Goal: Transaction & Acquisition: Purchase product/service

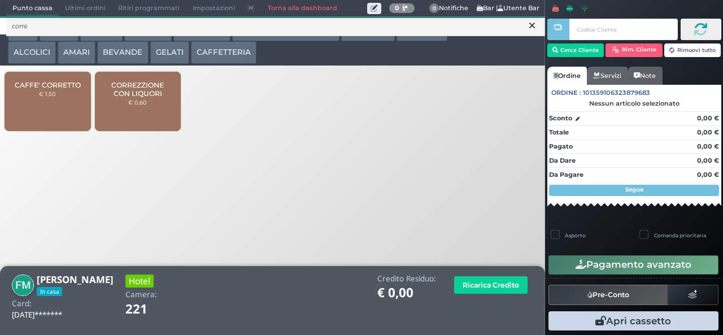
type input "corre"
click at [146, 98] on span "CORREZZIONE CON LIQUORI" at bounding box center [137, 89] width 67 height 17
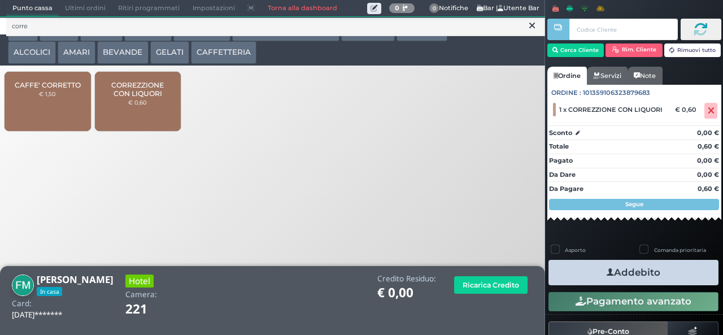
click at [656, 280] on button "Addebito" at bounding box center [634, 272] width 170 height 25
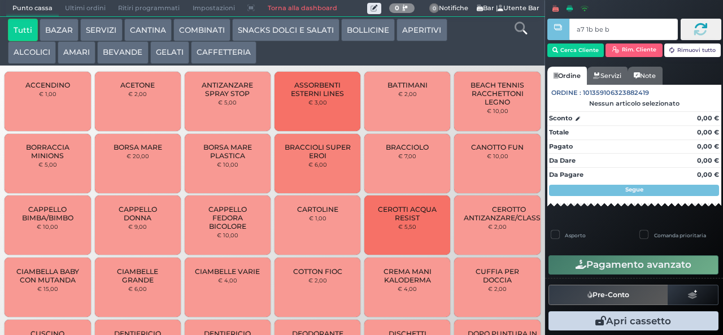
type input "a7 1b be b9"
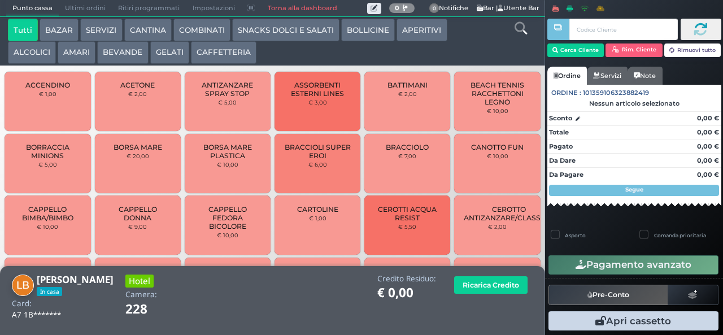
click at [520, 31] on icon at bounding box center [521, 28] width 12 height 12
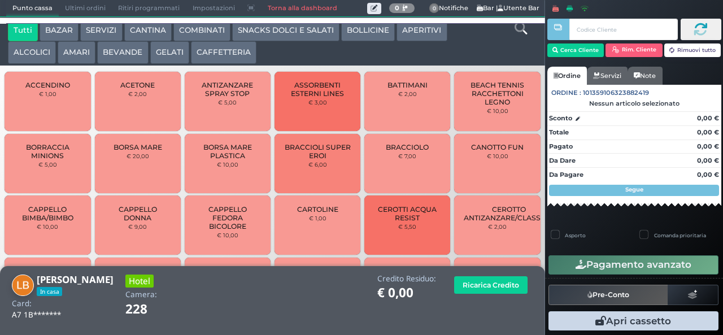
scroll to position [10, 0]
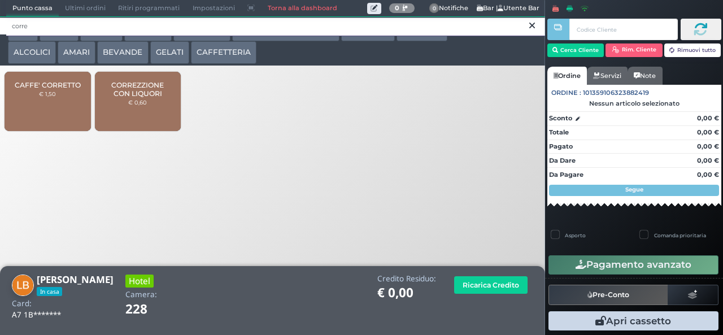
type input "corre"
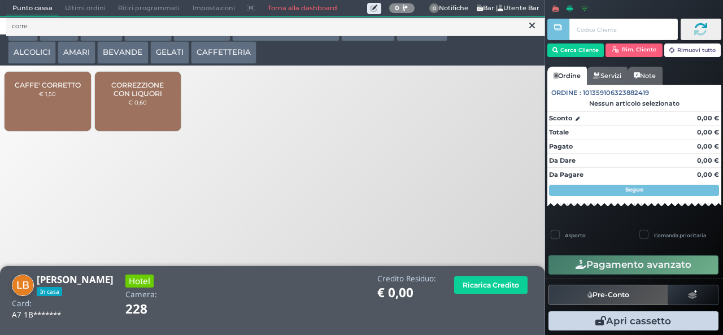
click at [133, 98] on span "CORREZZIONE CON LIQUORI" at bounding box center [137, 89] width 67 height 17
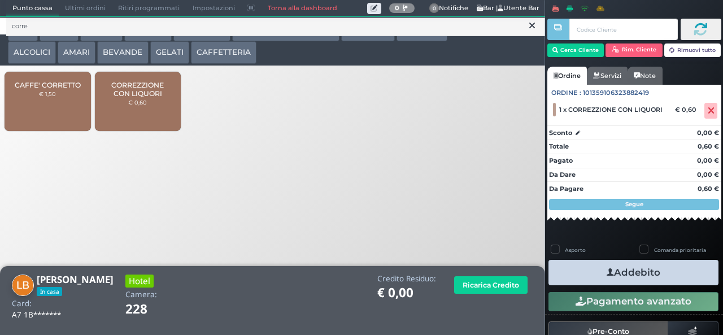
click at [668, 277] on button "Addebito" at bounding box center [634, 272] width 170 height 25
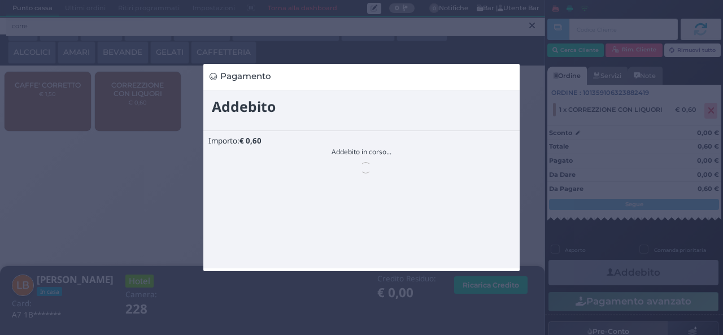
scroll to position [0, 0]
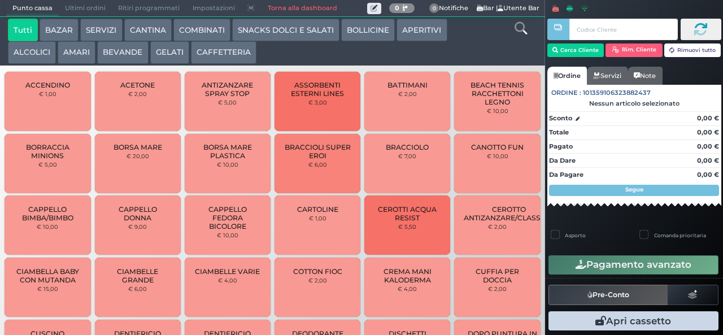
click at [61, 25] on button "BAZAR" at bounding box center [59, 30] width 39 height 23
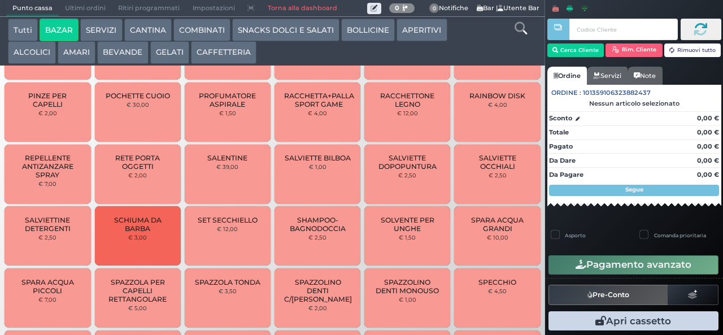
scroll to position [782, 0]
click at [40, 19] on button "BAZAR" at bounding box center [59, 30] width 39 height 23
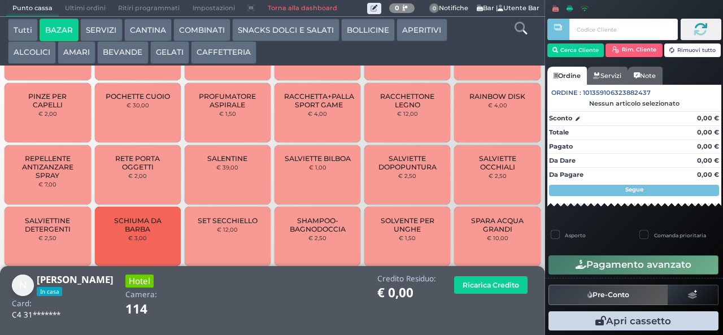
click at [212, 163] on span "SALENTINE" at bounding box center [227, 158] width 40 height 8
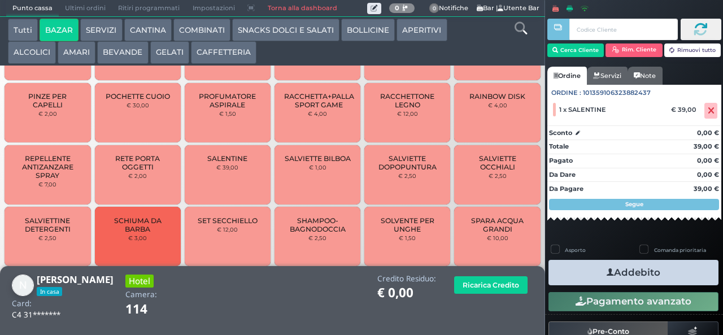
click at [607, 272] on icon "button" at bounding box center [610, 273] width 7 height 12
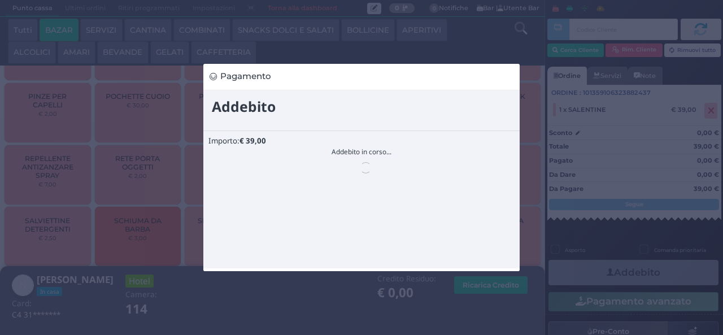
scroll to position [0, 0]
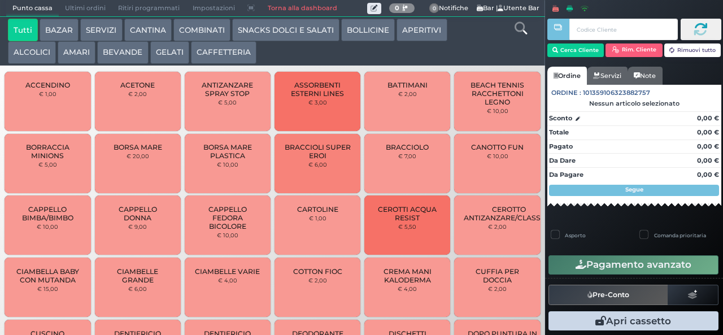
click at [62, 34] on button "BAZAR" at bounding box center [59, 30] width 39 height 23
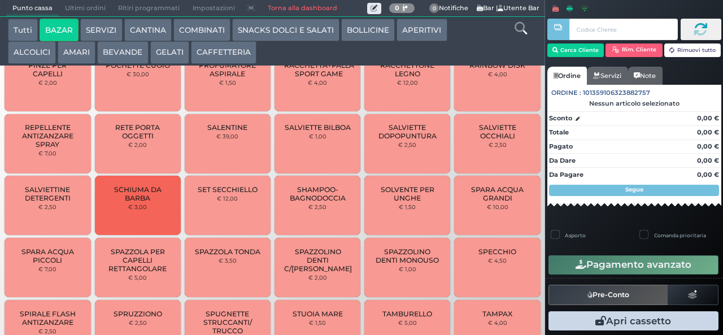
scroll to position [825, 0]
click at [40, 19] on button "BAZAR" at bounding box center [59, 30] width 39 height 23
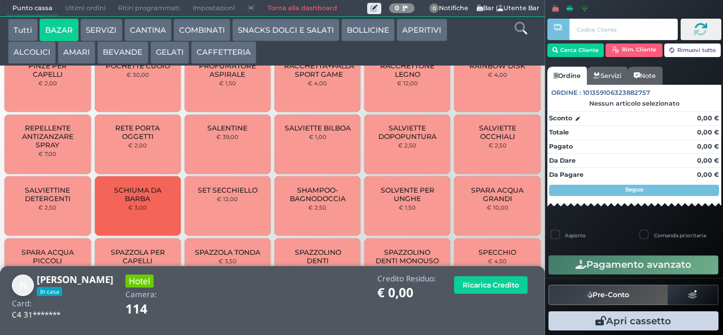
click at [238, 132] on span "SALENTINE" at bounding box center [227, 128] width 40 height 8
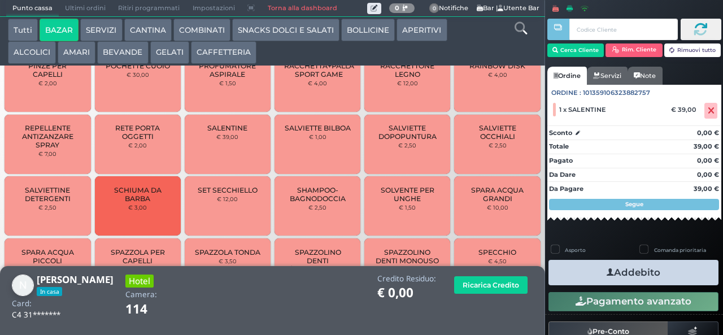
click at [656, 271] on button "Addebito" at bounding box center [634, 272] width 170 height 25
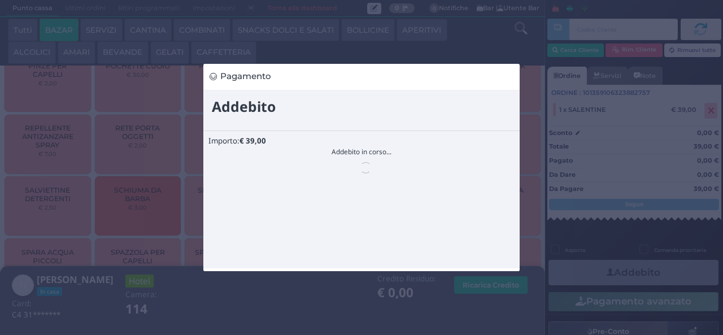
scroll to position [0, 0]
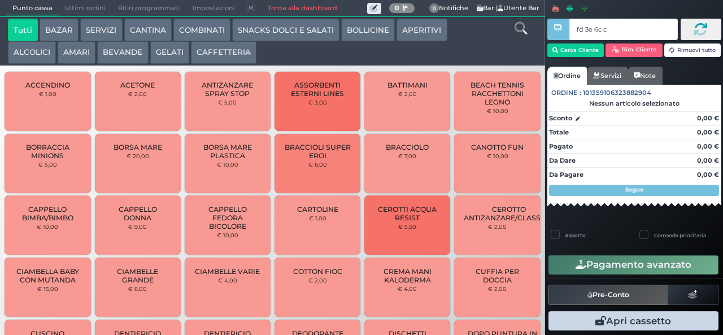
type input "fd 3e 6c c3"
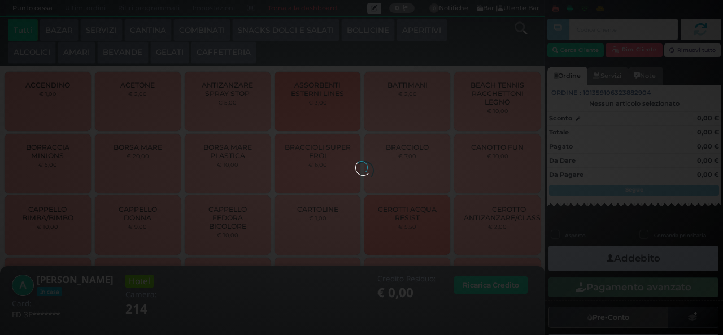
click at [368, 161] on div at bounding box center [361, 167] width 12 height 12
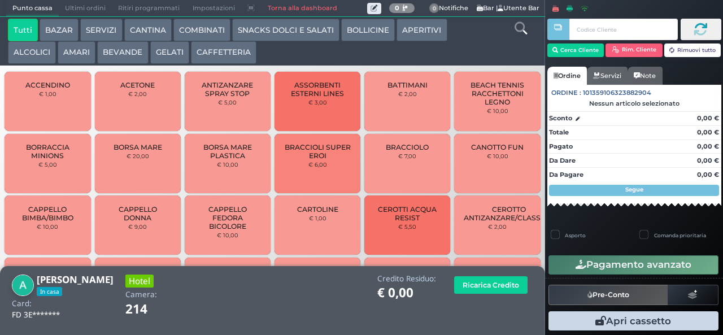
click at [503, 149] on span "CANOTTO FUN" at bounding box center [497, 147] width 53 height 8
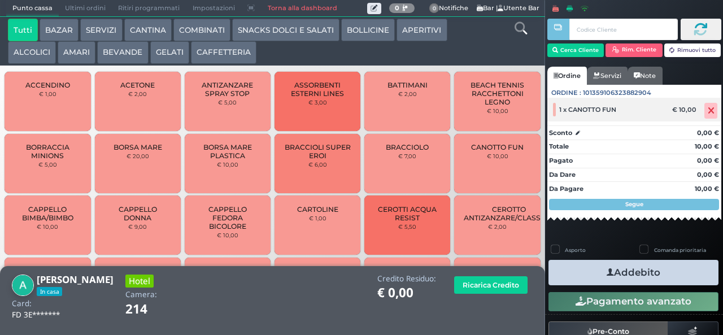
click at [708, 111] on icon at bounding box center [711, 111] width 7 height 1
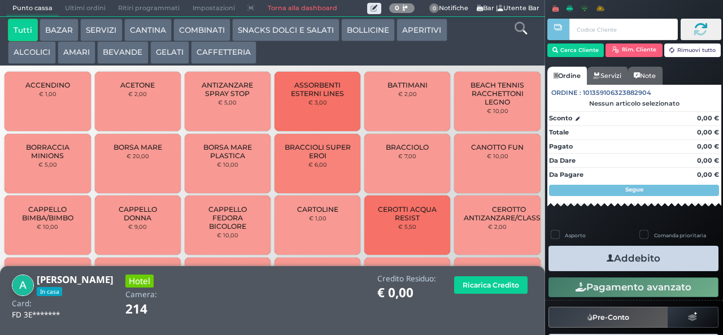
click at [520, 32] on icon at bounding box center [521, 28] width 12 height 12
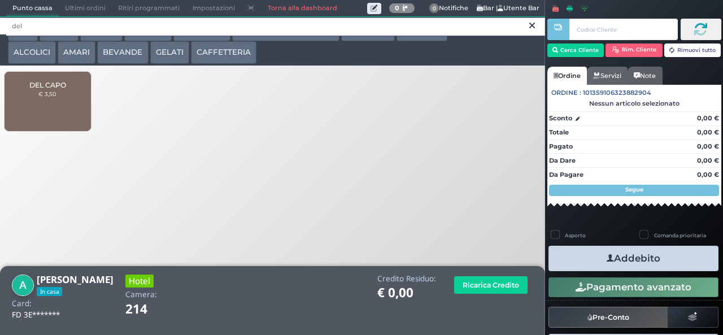
type input "del"
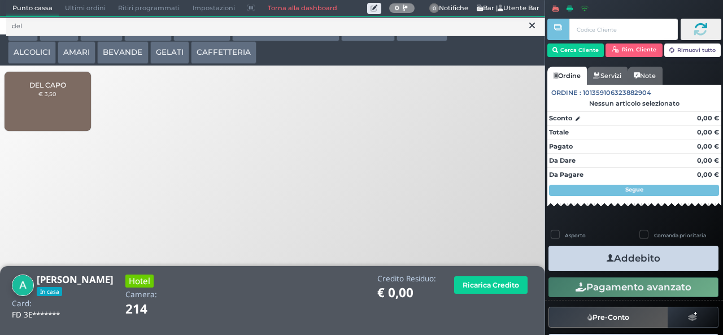
click at [39, 89] on span "DEL CAPO" at bounding box center [47, 85] width 37 height 8
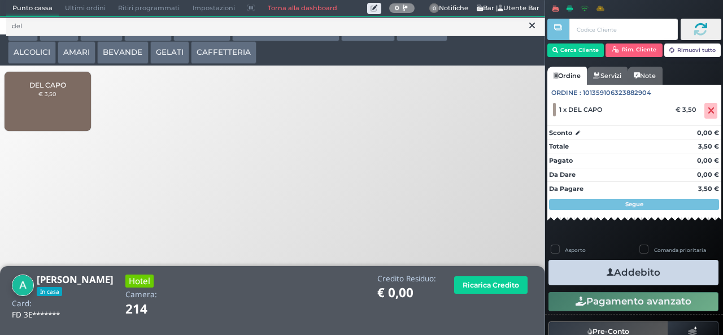
click at [685, 278] on button "Addebito" at bounding box center [634, 272] width 170 height 25
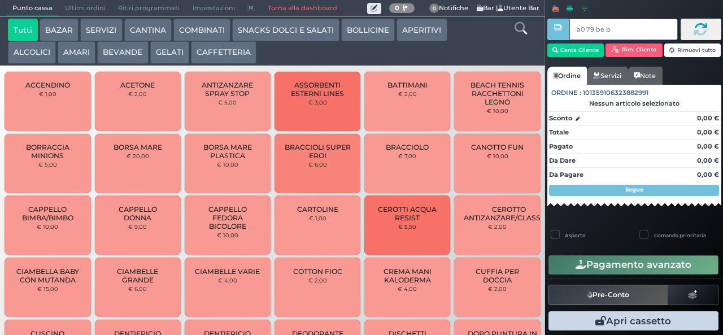
type input "a0 79 be b9"
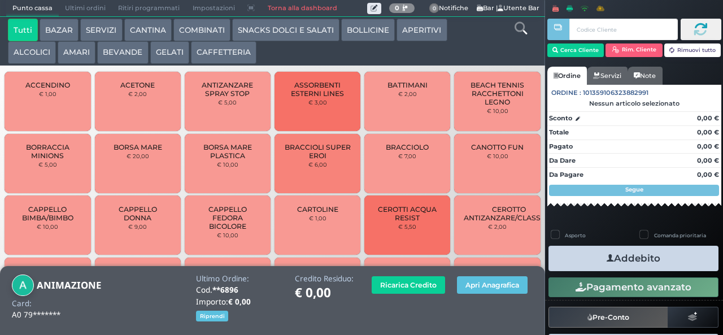
click at [520, 34] on icon at bounding box center [521, 28] width 12 height 12
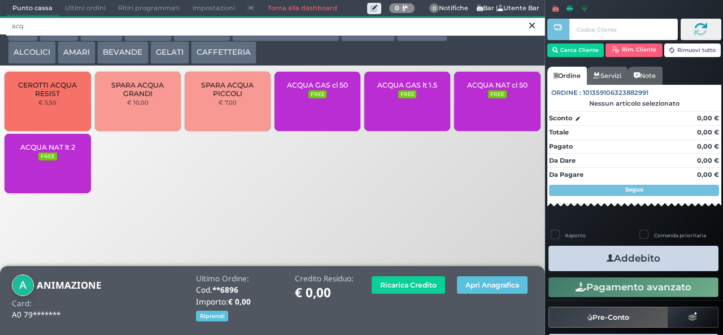
type input "acq"
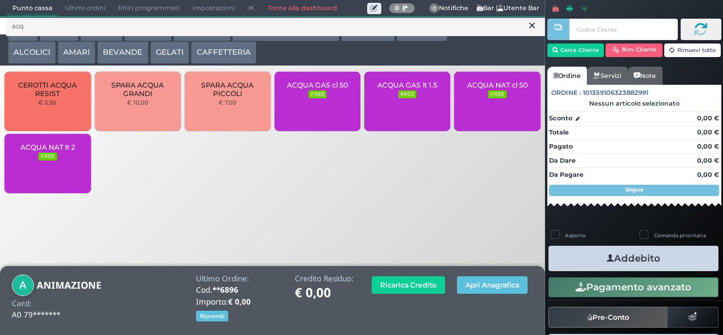
click at [412, 98] on small "FREE" at bounding box center [407, 94] width 18 height 8
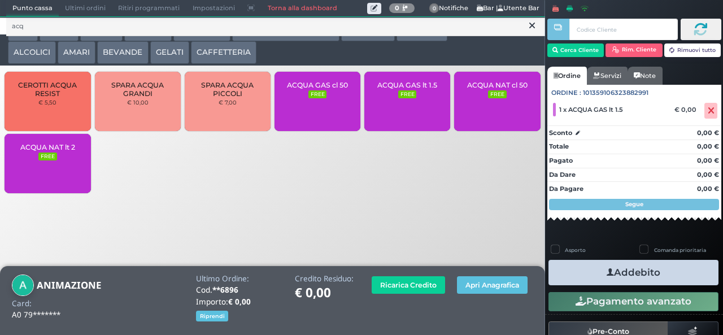
click at [676, 275] on button "Addebito" at bounding box center [634, 272] width 170 height 25
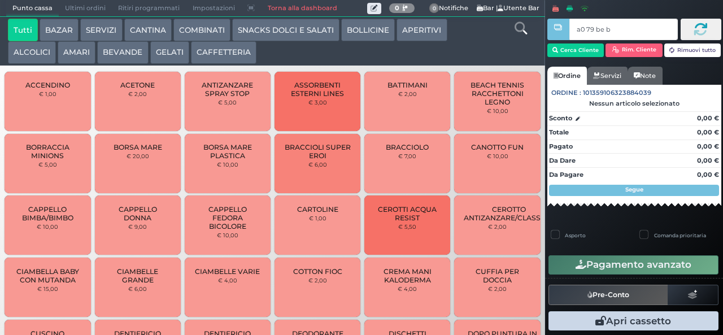
type input "a0 79 be b9"
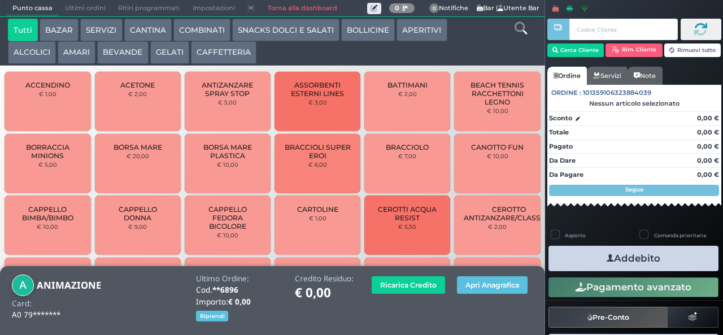
click at [93, 8] on span "Ultimi ordini" at bounding box center [85, 9] width 53 height 16
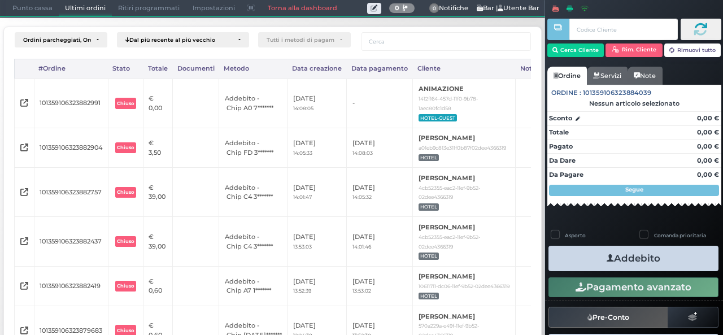
click at [34, 8] on span "Punto cassa" at bounding box center [32, 9] width 53 height 16
